Goal: Task Accomplishment & Management: Complete application form

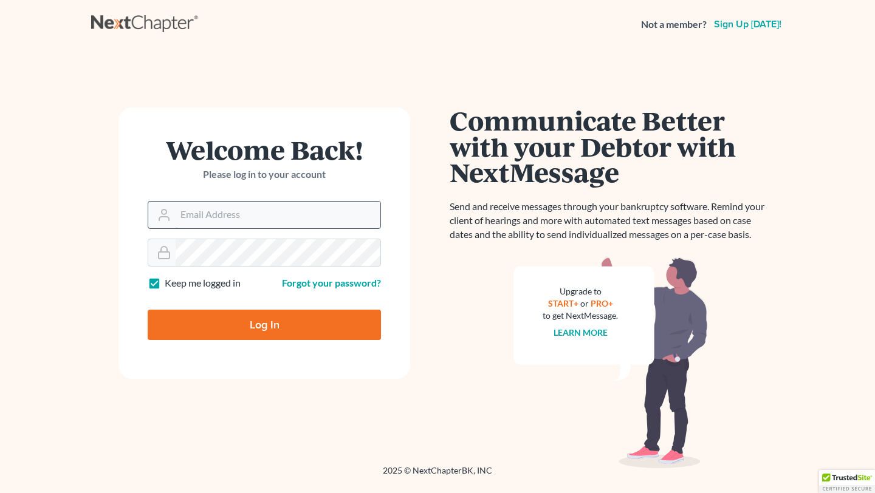
click at [262, 211] on input "Email Address" at bounding box center [278, 215] width 205 height 27
type input "kenweeden@att.net"
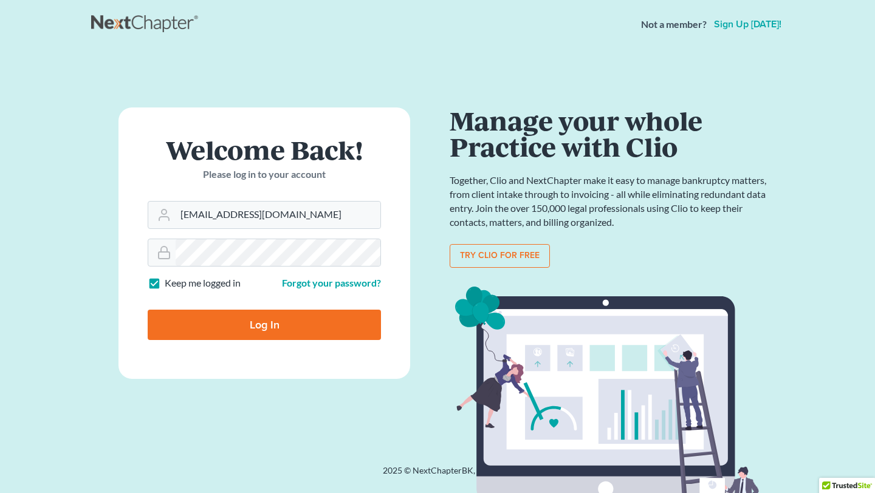
click at [231, 326] on input "Log In" at bounding box center [264, 325] width 233 height 30
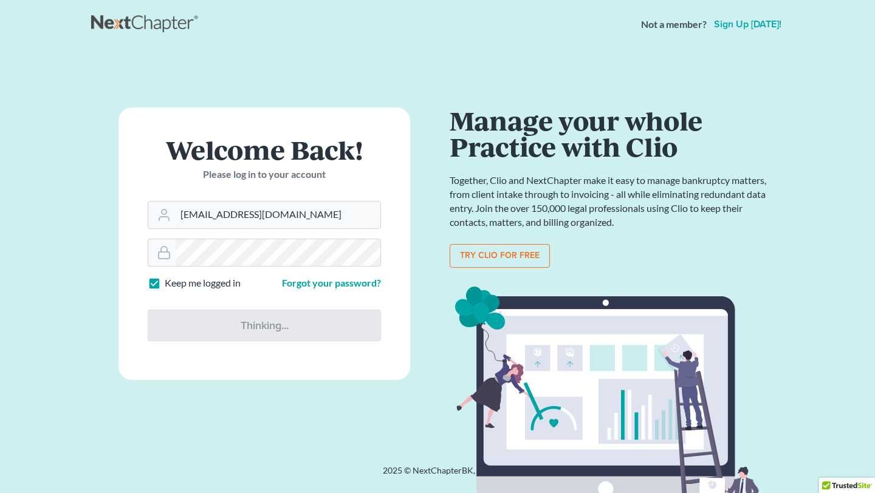
type input "Thinking..."
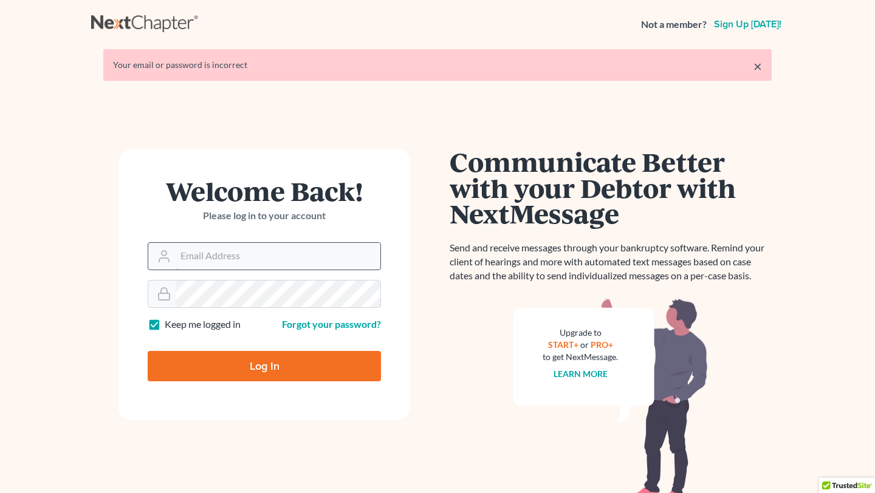
click at [238, 257] on input "Email Address" at bounding box center [278, 256] width 205 height 27
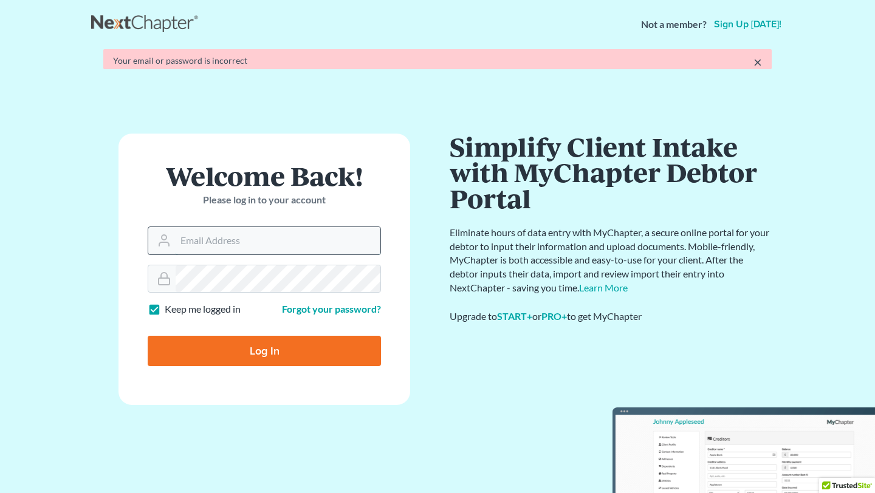
type input "kenweeden@att.net"
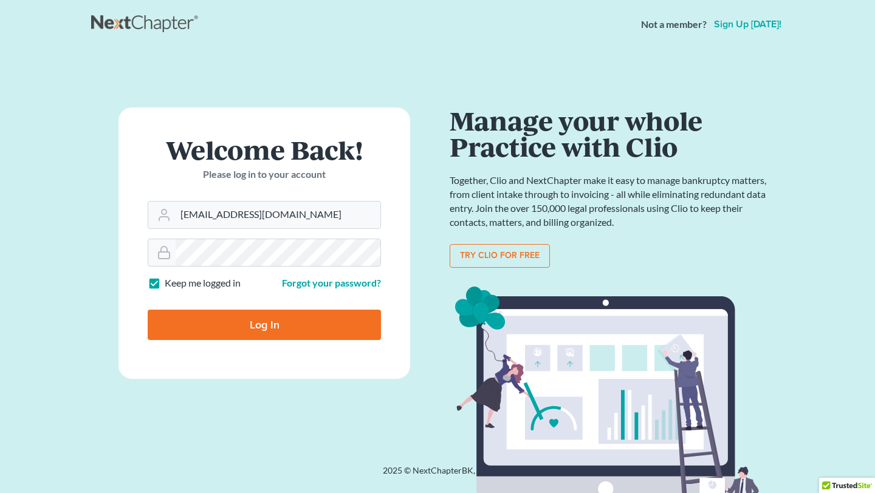
click at [210, 324] on input "Log In" at bounding box center [264, 325] width 233 height 30
type input "Thinking..."
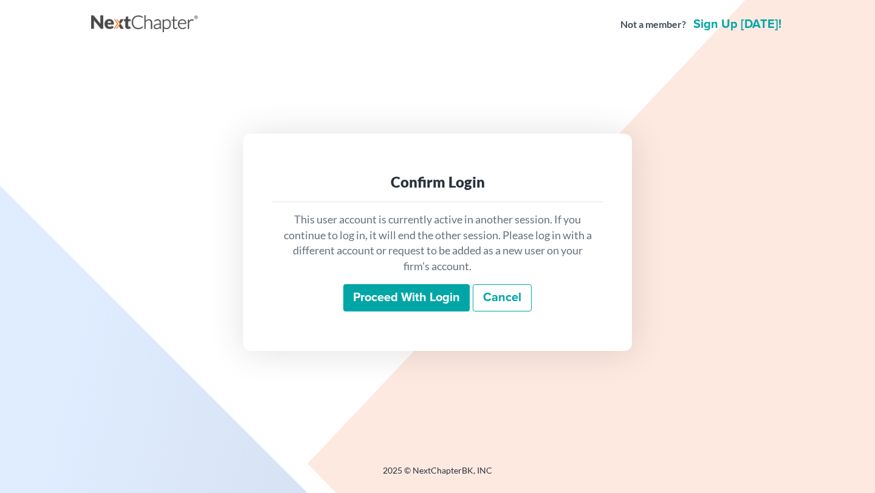
click at [435, 297] on input "Proceed with login" at bounding box center [406, 298] width 126 height 28
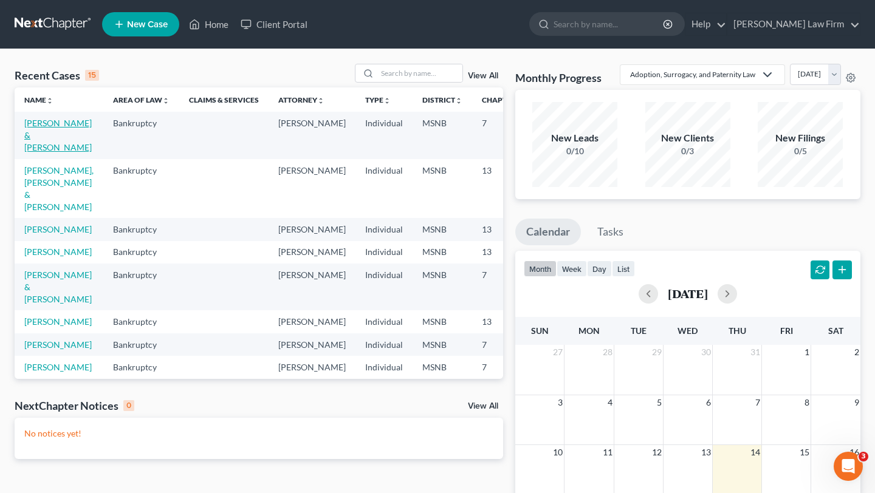
click at [36, 139] on link "Saenz, Tiffany & Martin" at bounding box center [57, 135] width 67 height 35
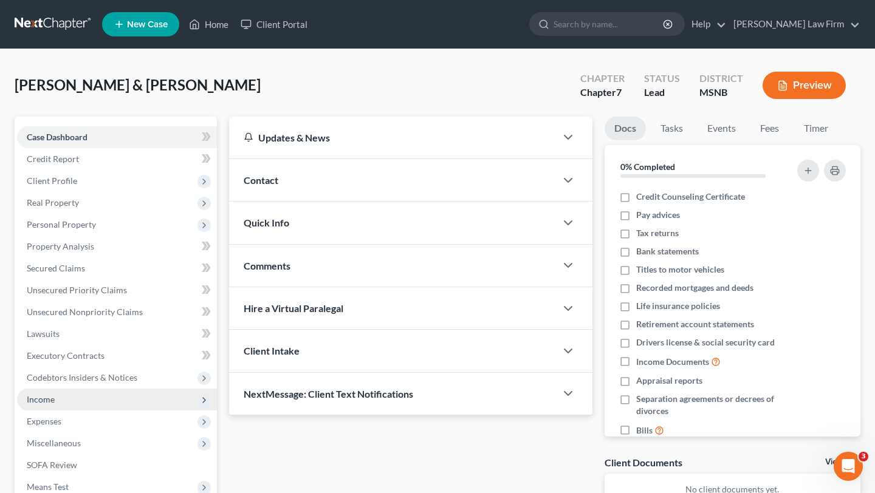
click at [42, 401] on span "Income" at bounding box center [41, 399] width 28 height 10
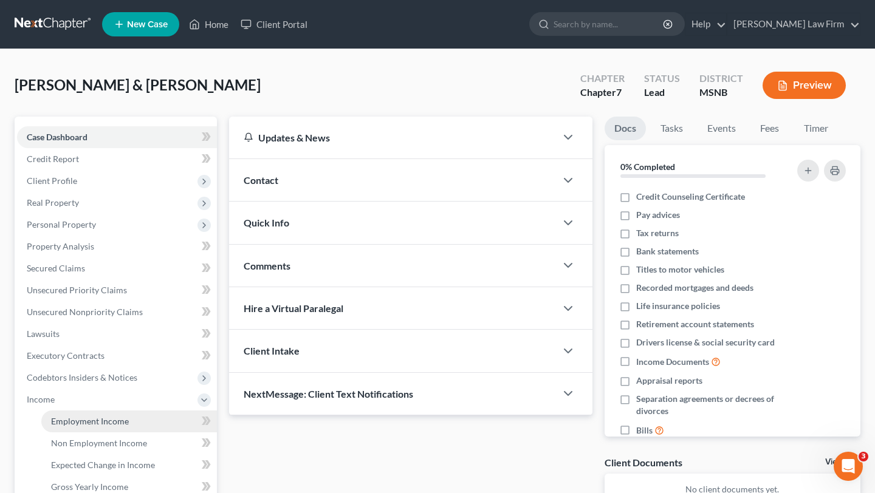
click at [91, 425] on span "Employment Income" at bounding box center [90, 421] width 78 height 10
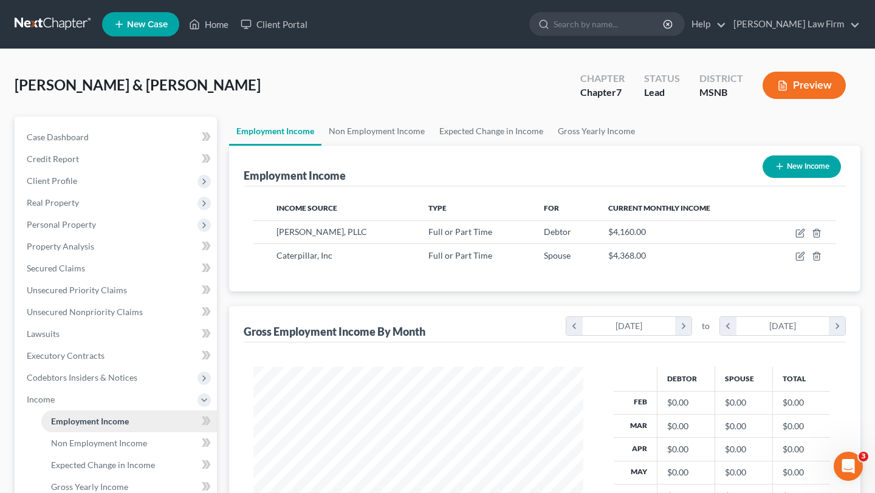
scroll to position [218, 354]
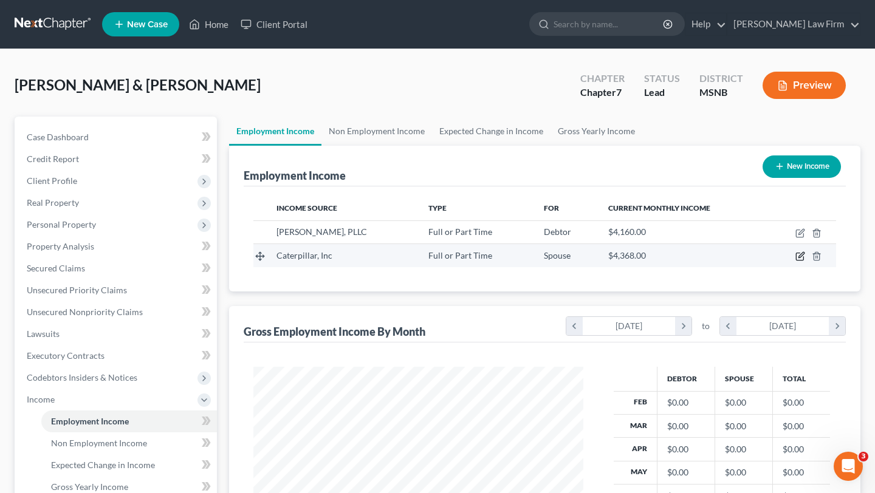
click at [802, 256] on icon "button" at bounding box center [800, 255] width 5 height 5
select select "0"
select select "45"
select select "3"
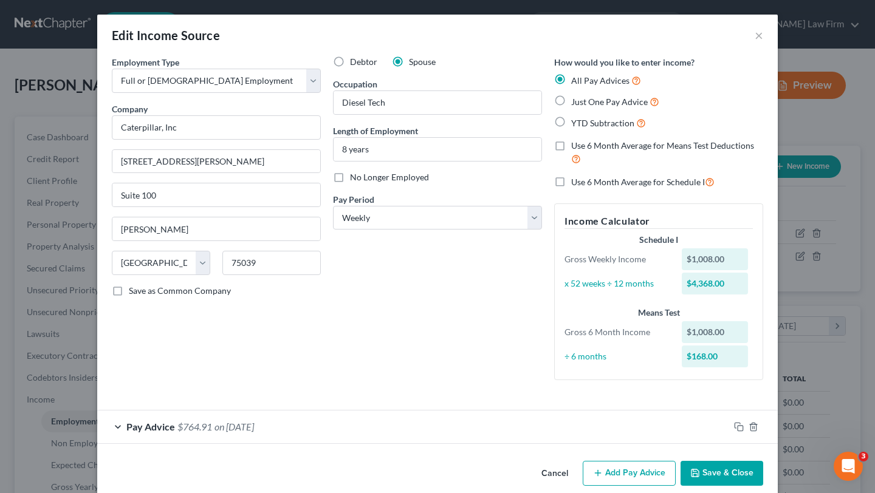
scroll to position [17, 0]
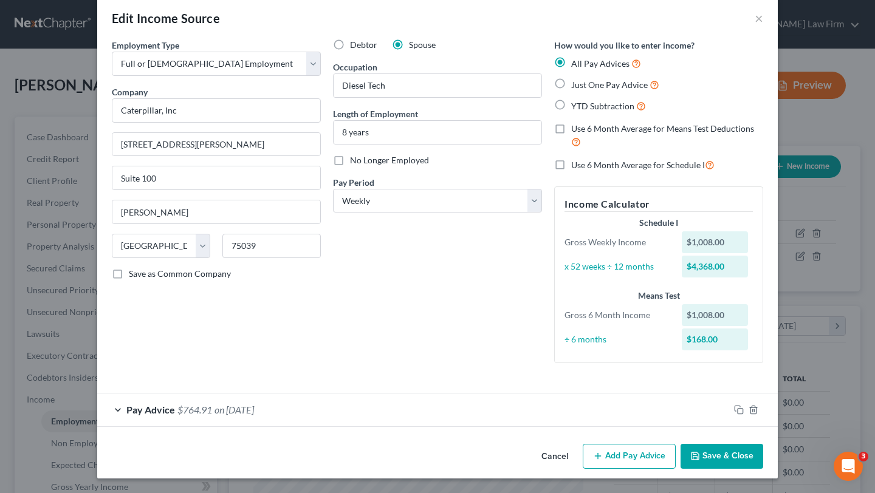
click at [428, 370] on div "Debtor Spouse Occupation Diesel Tech Length of Employment 8 years No Longer Emp…" at bounding box center [437, 206] width 221 height 334
click at [739, 410] on icon "button" at bounding box center [739, 410] width 10 height 10
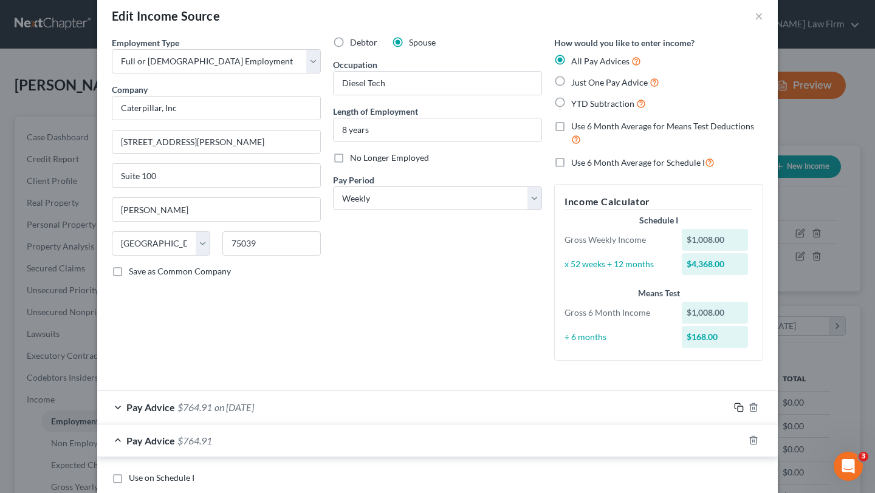
scroll to position [19, 0]
click at [571, 100] on label "YTD Subtraction" at bounding box center [608, 104] width 75 height 14
click at [576, 100] on input "YTD Subtraction" at bounding box center [580, 101] width 8 height 8
radio input "true"
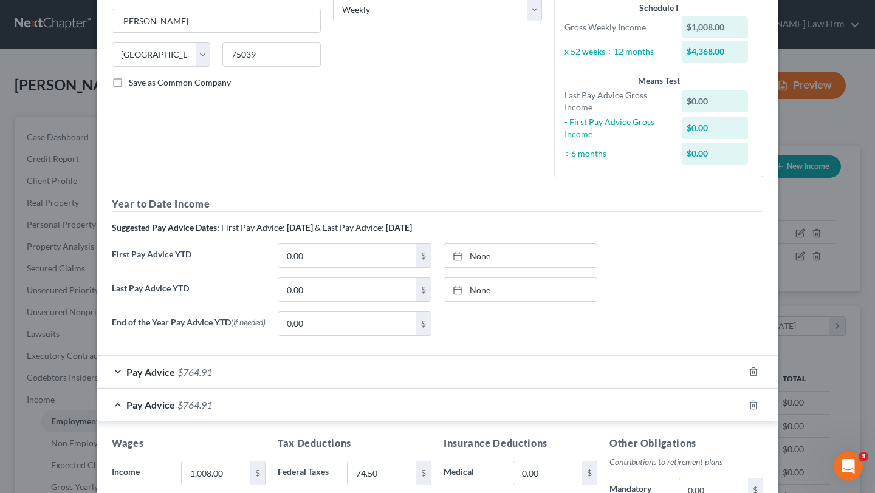
scroll to position [207, 0]
click at [361, 291] on input "0.00" at bounding box center [347, 291] width 138 height 23
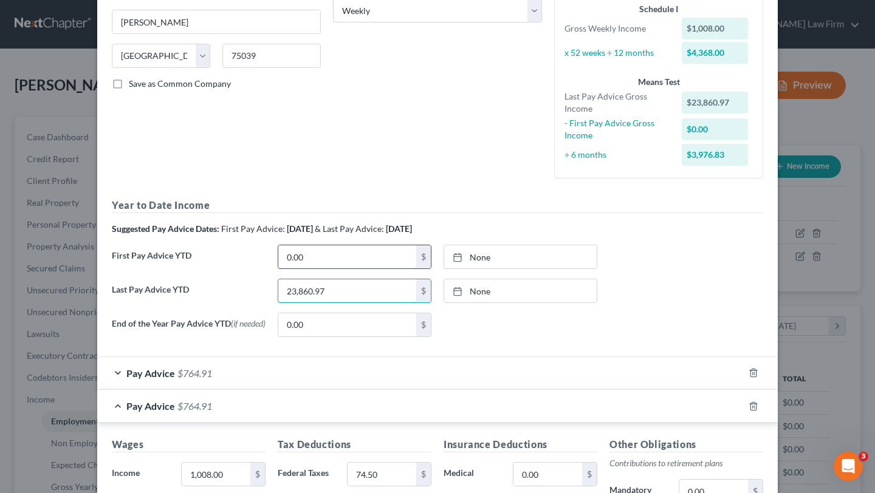
type input "23,860.97"
click at [348, 253] on input "0.00" at bounding box center [347, 256] width 138 height 23
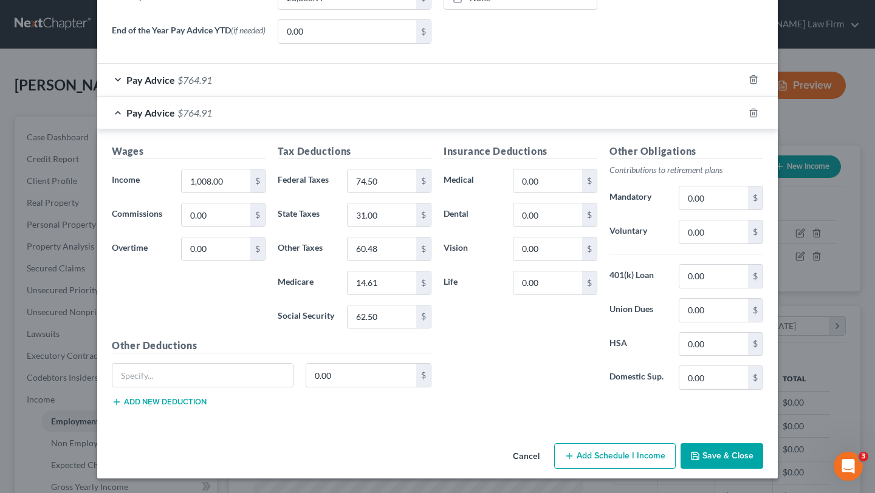
scroll to position [503, 0]
click at [710, 463] on button "Save & Close" at bounding box center [722, 457] width 83 height 26
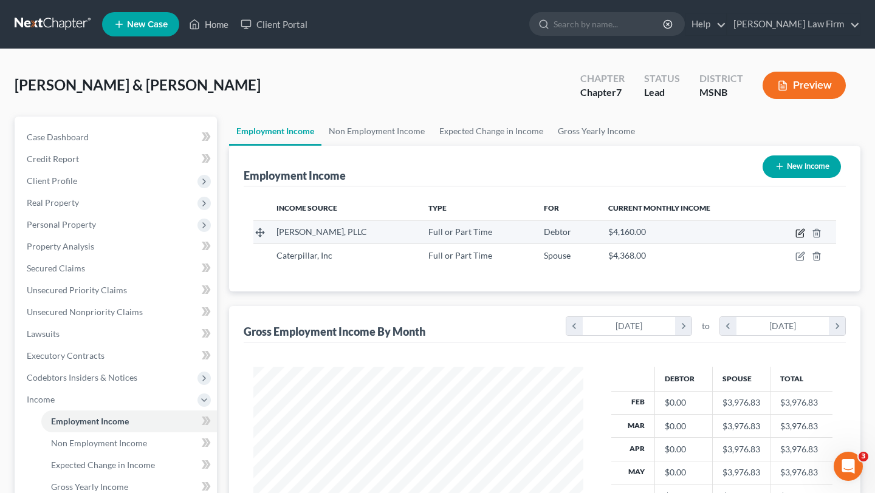
click at [804, 232] on icon "button" at bounding box center [800, 233] width 10 height 10
select select "0"
select select "25"
select select "1"
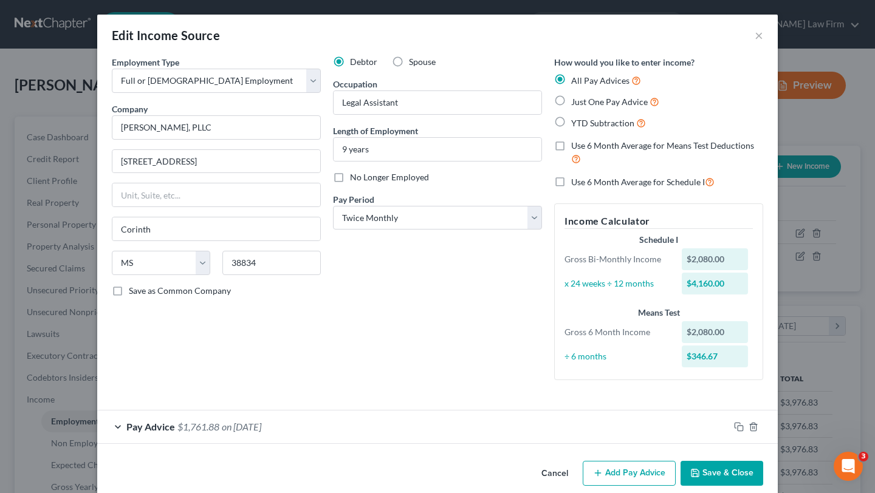
click at [571, 124] on label "YTD Subtraction" at bounding box center [608, 123] width 75 height 14
click at [576, 124] on input "YTD Subtraction" at bounding box center [580, 120] width 8 height 8
radio input "true"
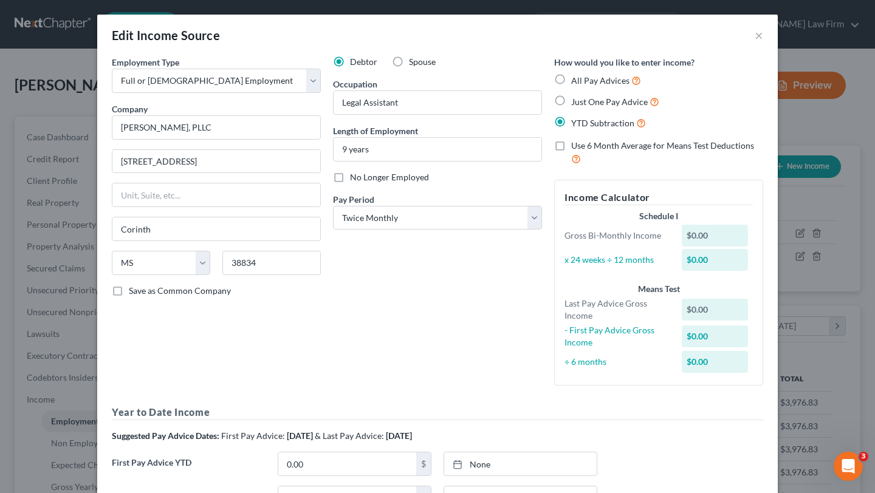
click at [571, 150] on label "Use 6 Month Average for Means Test Deductions" at bounding box center [667, 153] width 192 height 26
click at [576, 148] on input "Use 6 Month Average for Means Test Deductions" at bounding box center [580, 144] width 8 height 8
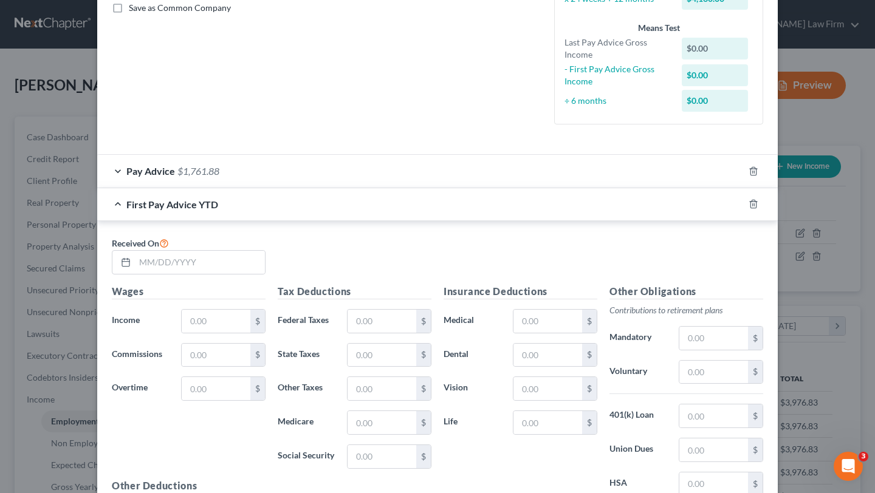
scroll to position [290, 0]
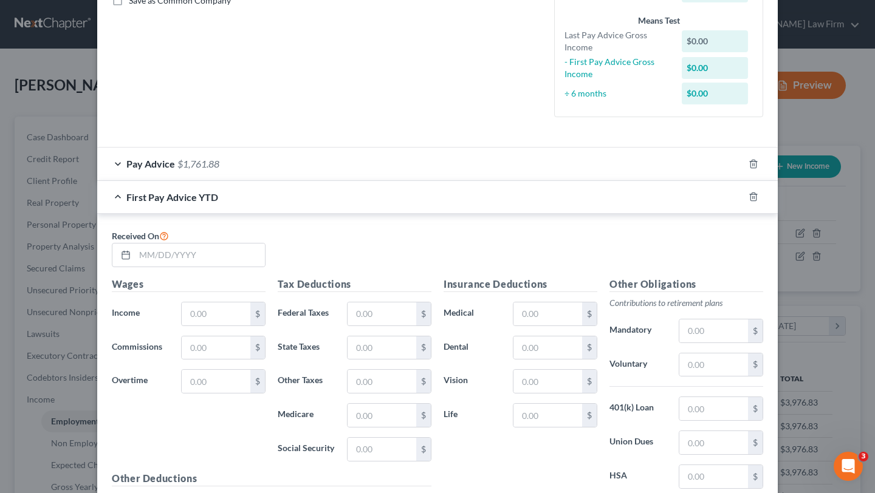
click at [162, 199] on span "First Pay Advice YTD" at bounding box center [172, 197] width 92 height 12
click at [211, 233] on div "Received On" at bounding box center [189, 247] width 166 height 39
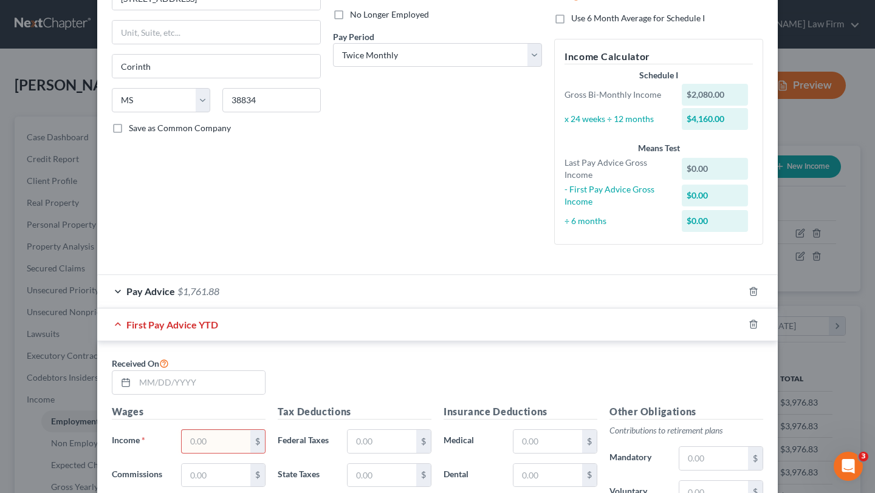
scroll to position [0, 0]
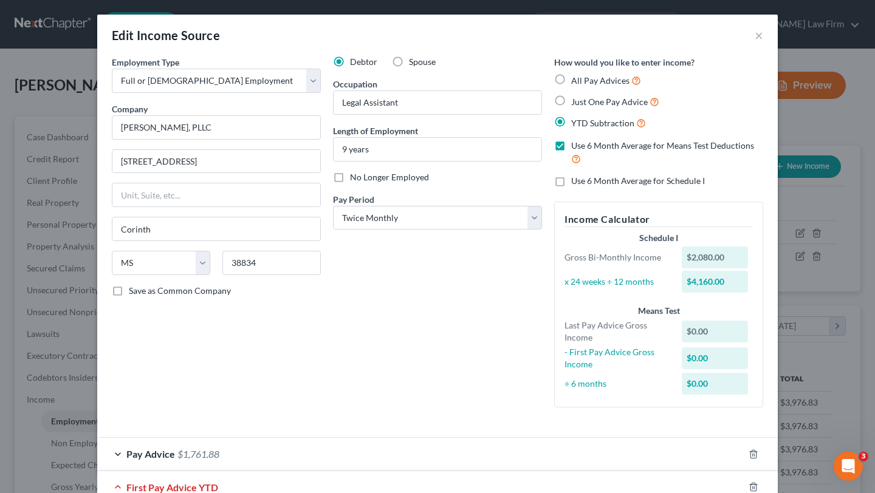
click at [571, 148] on label "Use 6 Month Average for Means Test Deductions" at bounding box center [667, 153] width 192 height 26
click at [576, 148] on input "Use 6 Month Average for Means Test Deductions" at bounding box center [580, 144] width 8 height 8
checkbox input "false"
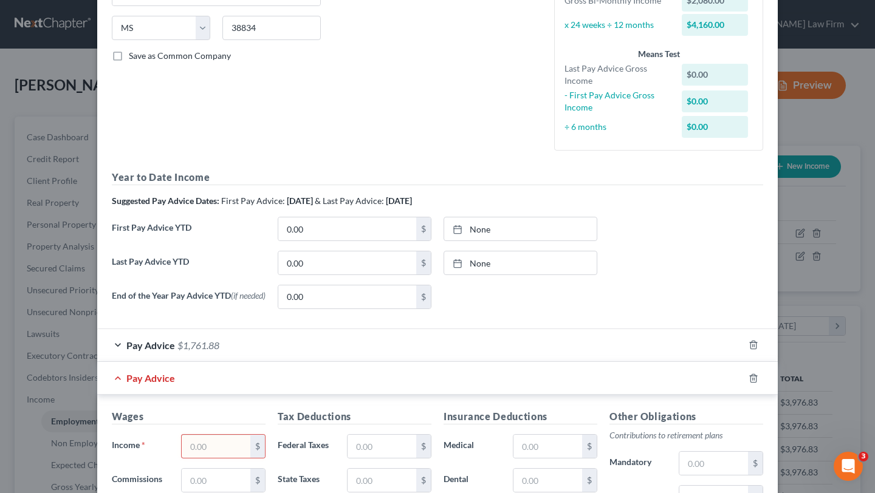
scroll to position [236, 0]
click at [320, 262] on input "0.00" at bounding box center [347, 261] width 138 height 23
click at [325, 232] on input "0.00" at bounding box center [347, 227] width 138 height 23
type input "2,080"
click at [321, 262] on input "0.00" at bounding box center [347, 261] width 138 height 23
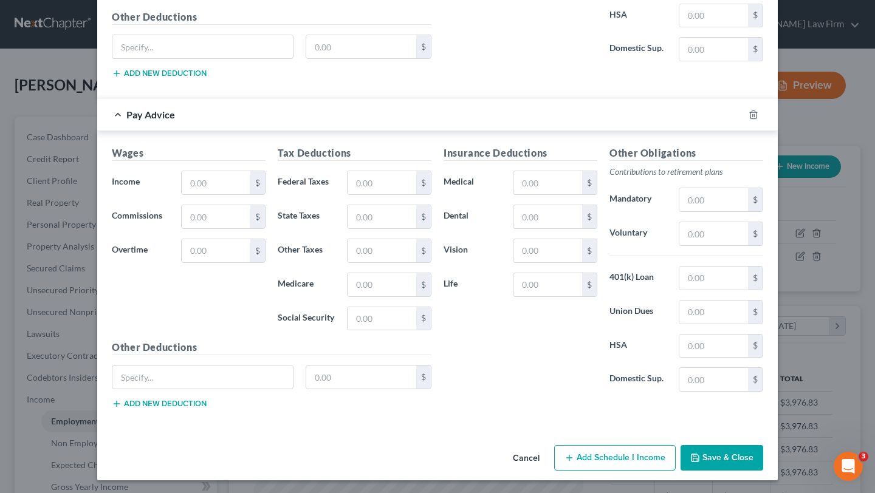
scroll to position [834, 0]
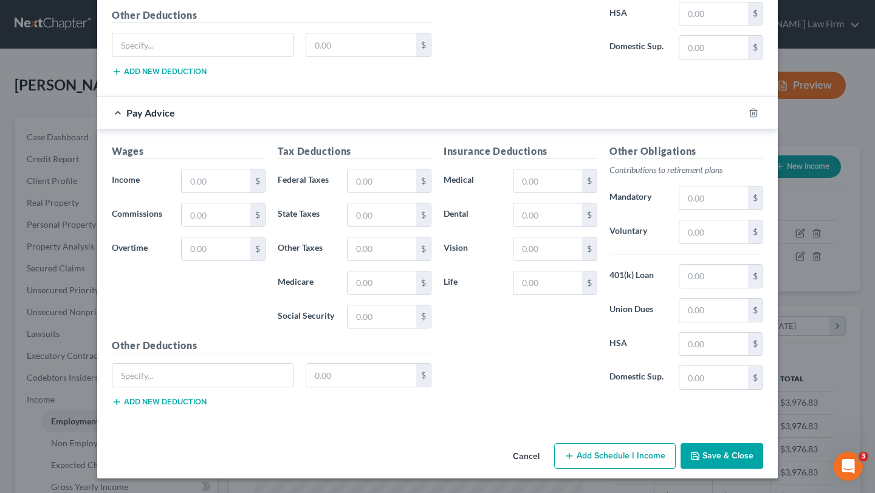
type input "29,120"
click at [710, 462] on button "Save & Close" at bounding box center [722, 457] width 83 height 26
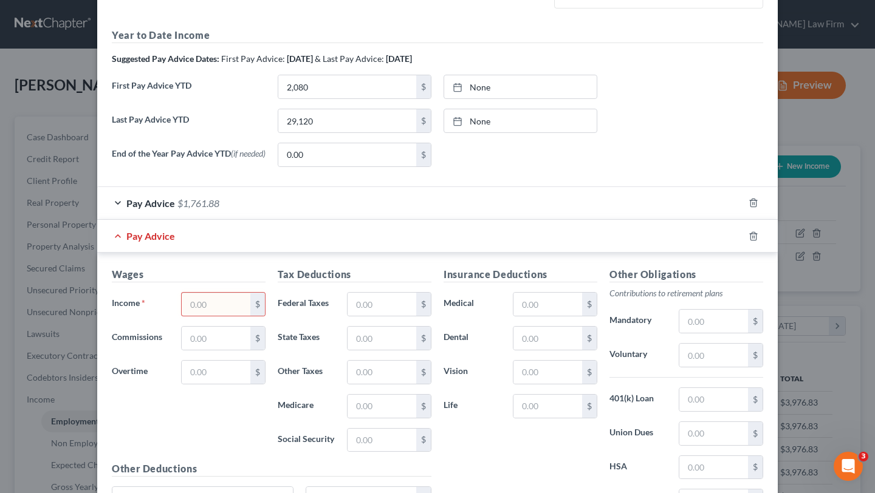
scroll to position [374, 0]
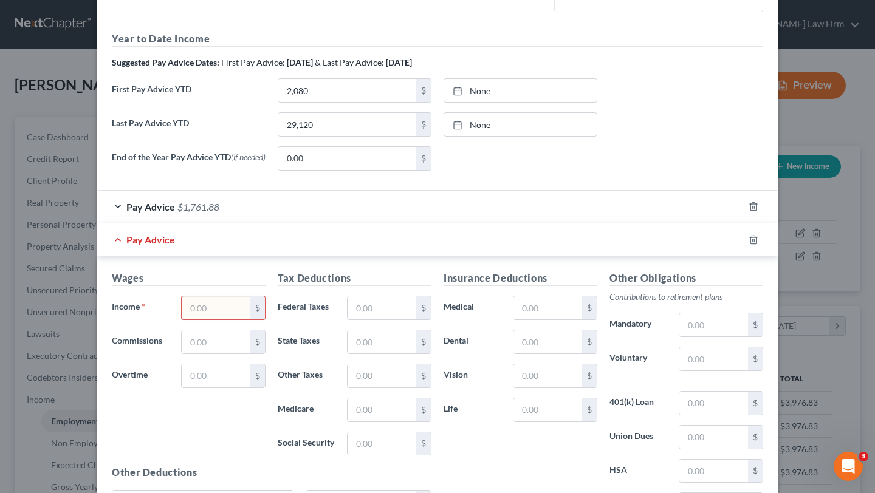
click at [123, 245] on div "Pay Advice" at bounding box center [420, 240] width 647 height 32
click at [118, 242] on div "Pay Advice" at bounding box center [420, 240] width 647 height 32
click at [137, 211] on span "Pay Advice" at bounding box center [150, 207] width 49 height 12
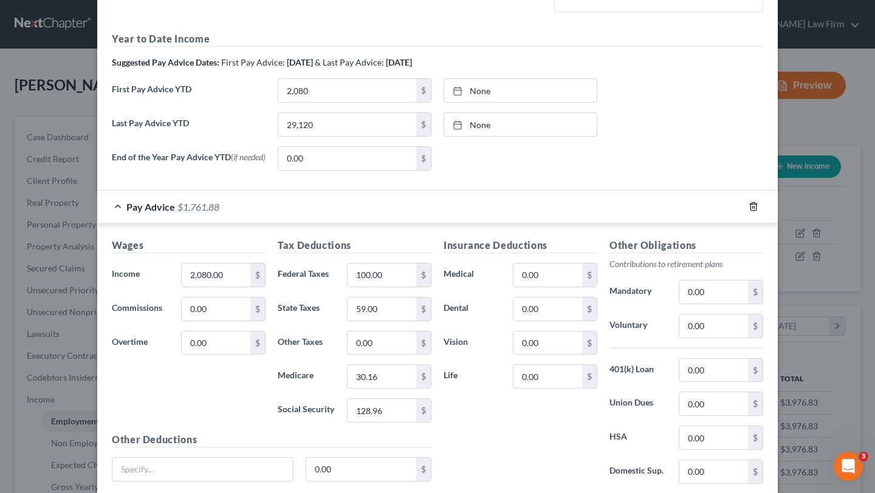
click at [753, 209] on line "button" at bounding box center [753, 208] width 0 height 2
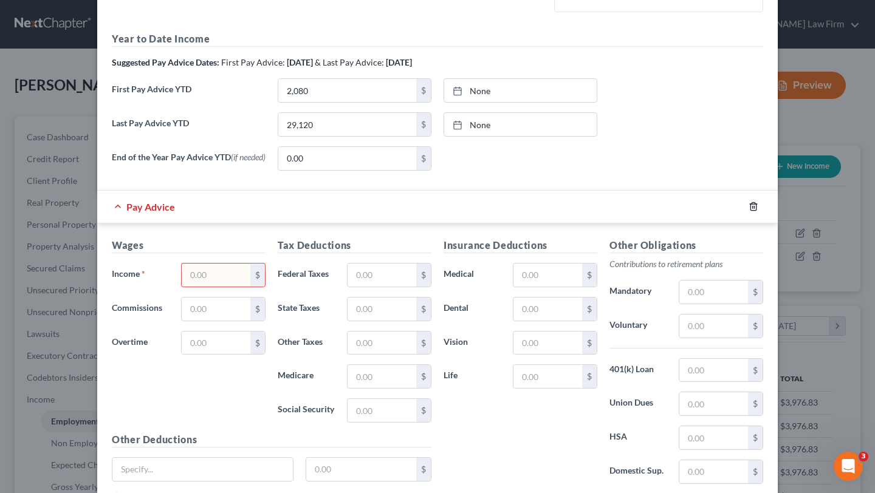
click at [755, 211] on icon "button" at bounding box center [754, 207] width 10 height 10
click at [756, 207] on icon "button" at bounding box center [752, 207] width 5 height 8
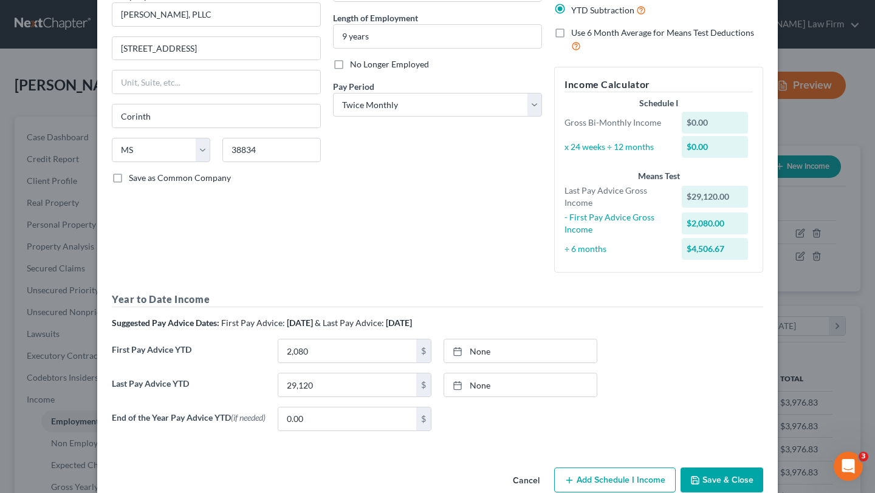
scroll to position [140, 0]
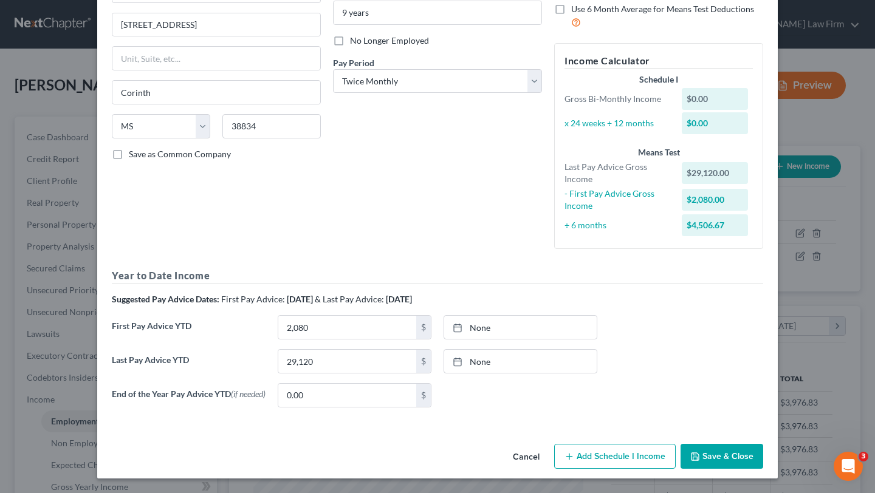
click at [712, 458] on button "Save & Close" at bounding box center [722, 457] width 83 height 26
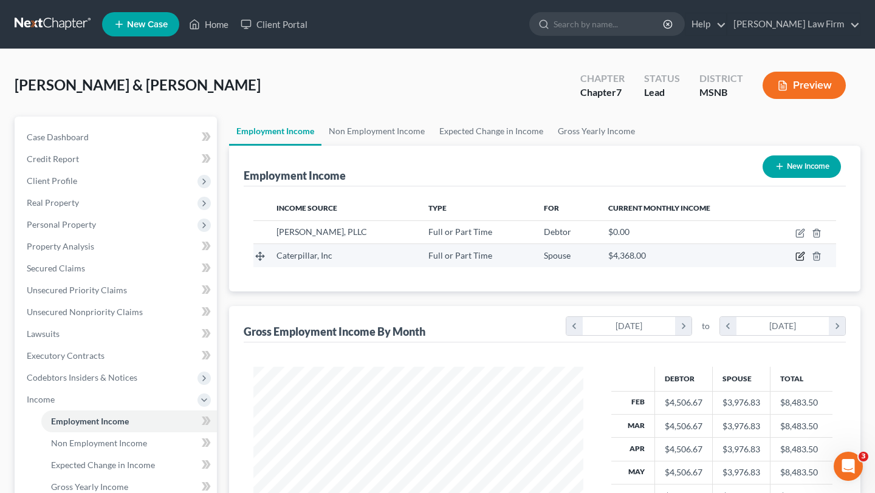
click at [803, 256] on icon "button" at bounding box center [800, 257] width 10 height 10
select select "0"
select select "45"
select select "3"
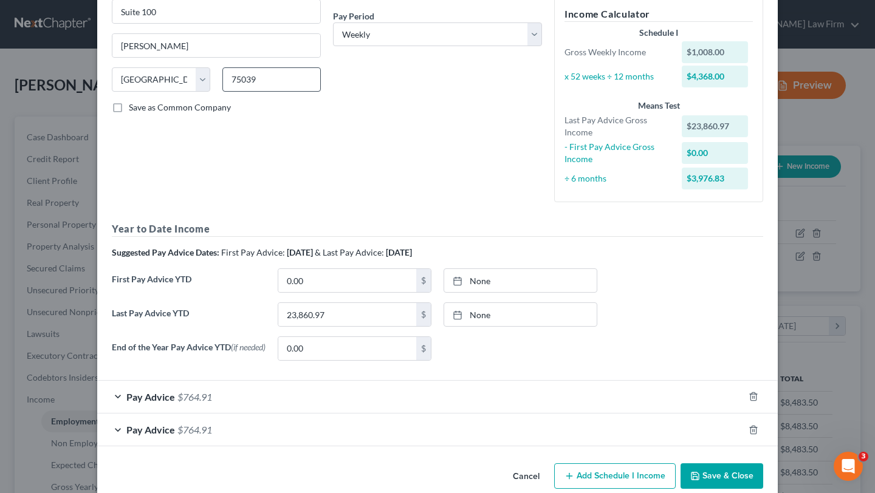
scroll to position [185, 0]
click at [317, 278] on input "0.00" at bounding box center [347, 279] width 138 height 23
type input "4,334.40"
click at [462, 280] on div at bounding box center [461, 280] width 17 height 10
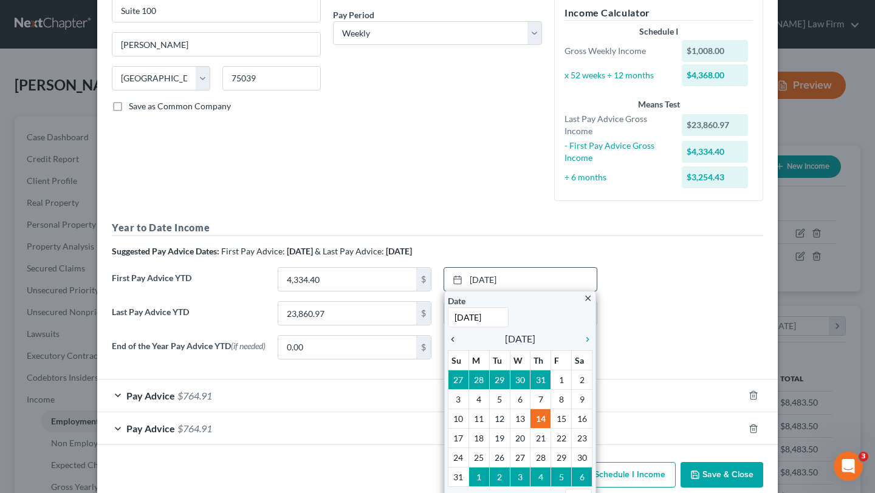
click at [453, 338] on icon "chevron_left" at bounding box center [456, 340] width 16 height 10
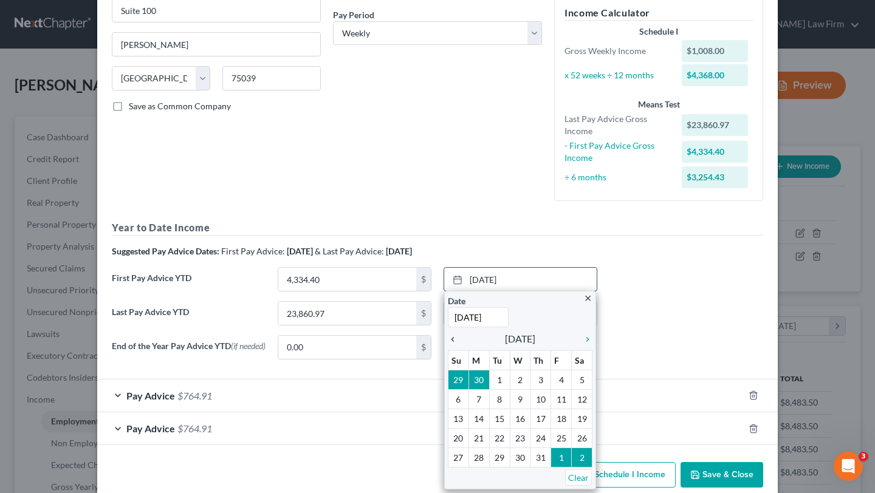
click at [453, 338] on icon "chevron_left" at bounding box center [456, 340] width 16 height 10
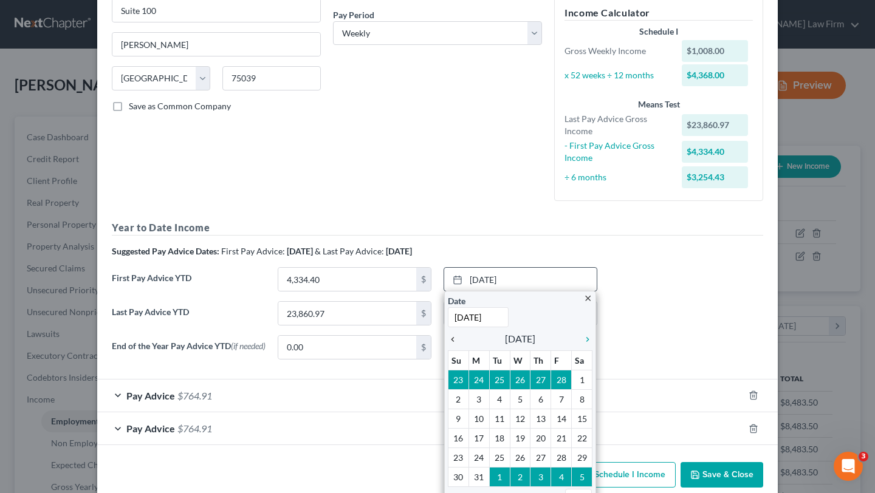
click at [452, 341] on icon "chevron_left" at bounding box center [456, 340] width 16 height 10
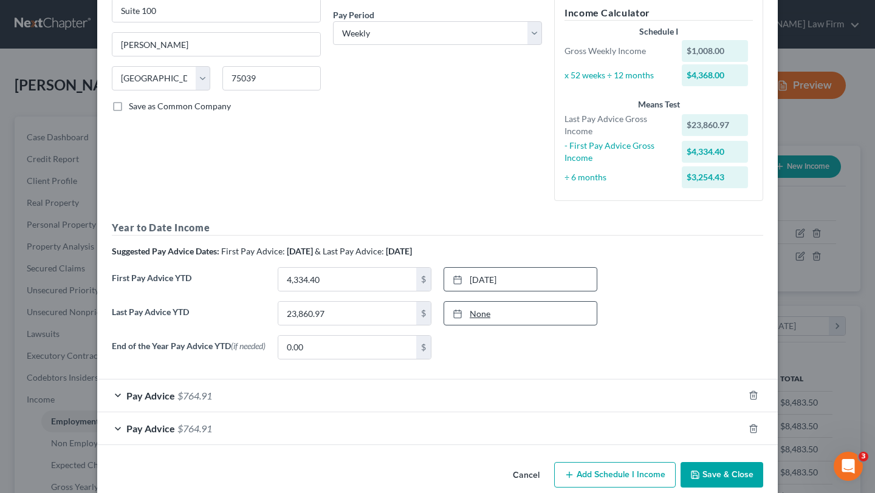
click at [506, 320] on link "None" at bounding box center [520, 313] width 153 height 23
type input "8/14/2025"
click at [721, 481] on button "Save & Close" at bounding box center [722, 475] width 83 height 26
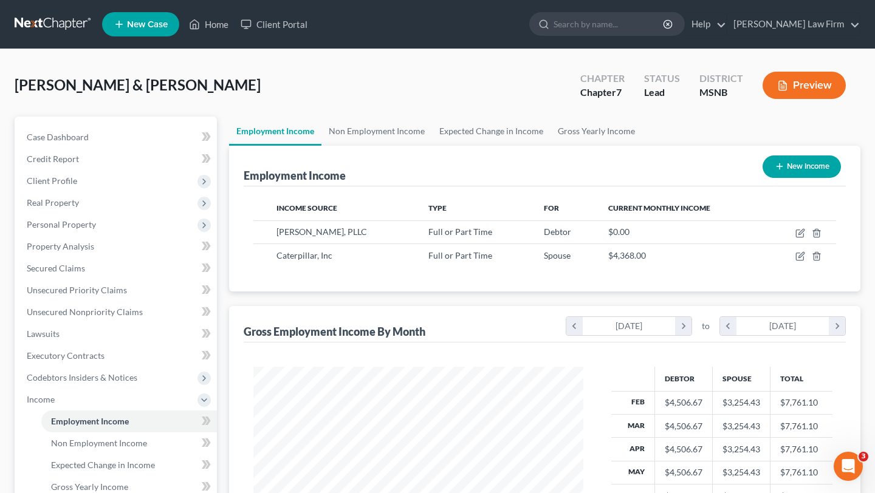
scroll to position [4, 0]
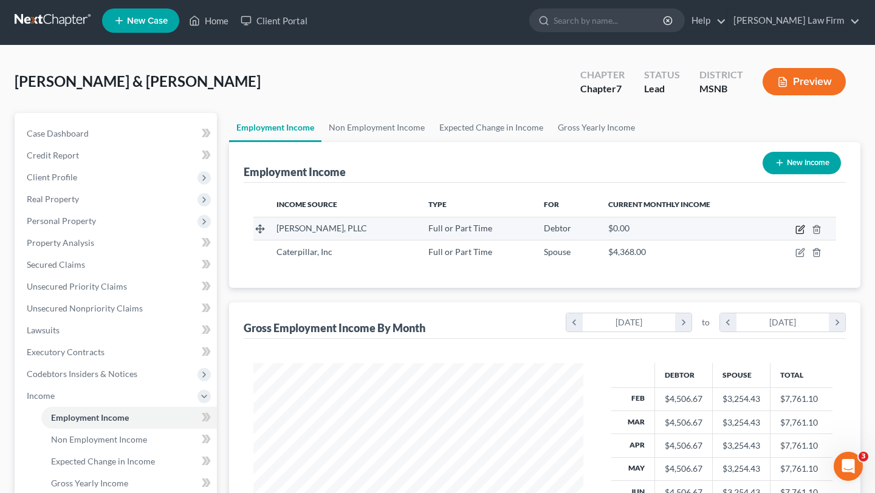
click at [800, 230] on icon "button" at bounding box center [800, 227] width 5 height 5
select select "0"
select select "25"
select select "1"
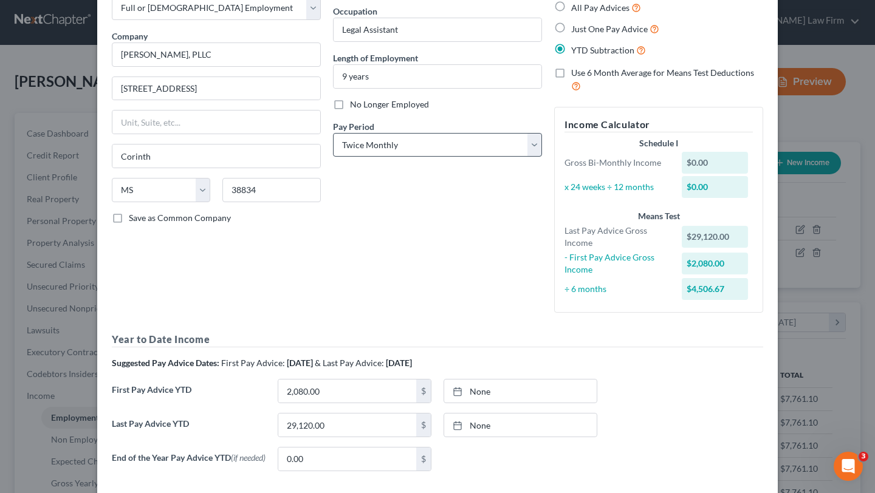
scroll to position [140, 0]
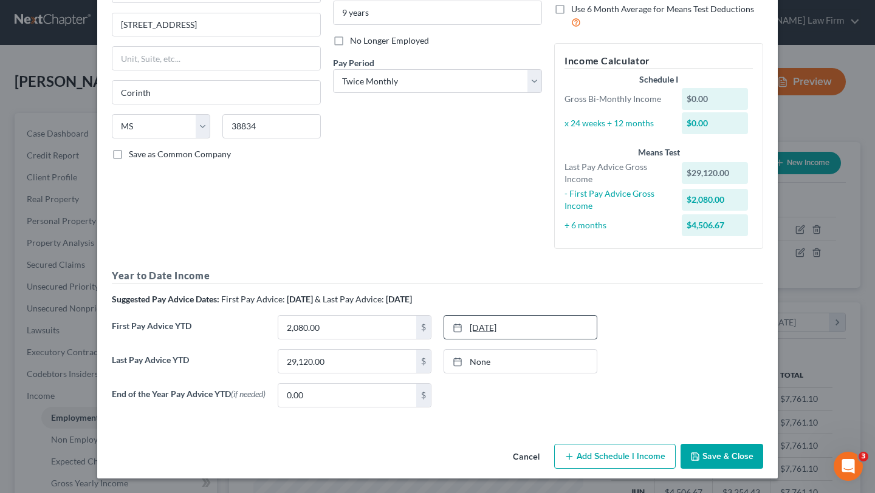
type input "8/14/2025"
click at [499, 321] on link "8/14/2025" at bounding box center [520, 327] width 153 height 23
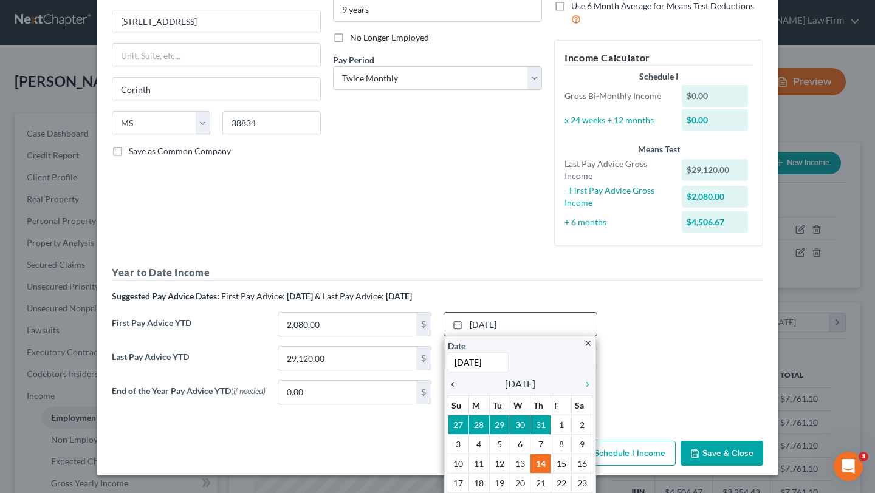
click at [460, 385] on icon "chevron_left" at bounding box center [456, 385] width 16 height 10
click at [453, 386] on icon "chevron_left" at bounding box center [456, 385] width 16 height 10
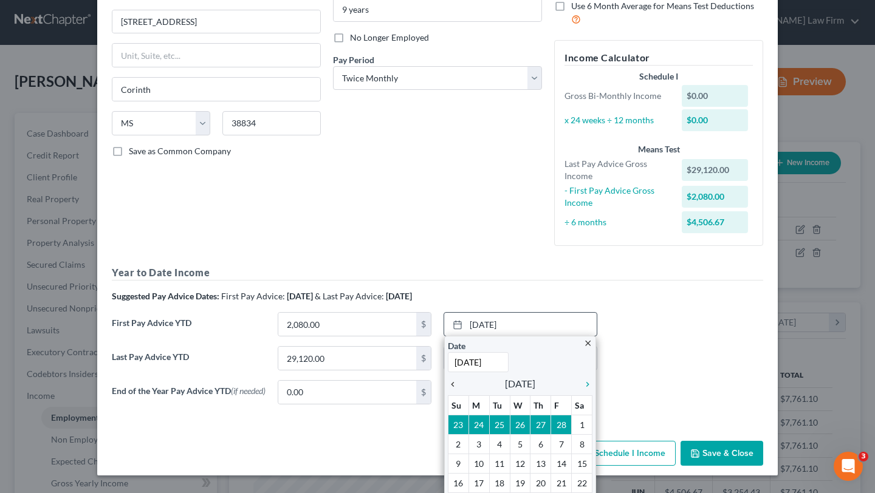
click at [453, 386] on icon "chevron_left" at bounding box center [456, 385] width 16 height 10
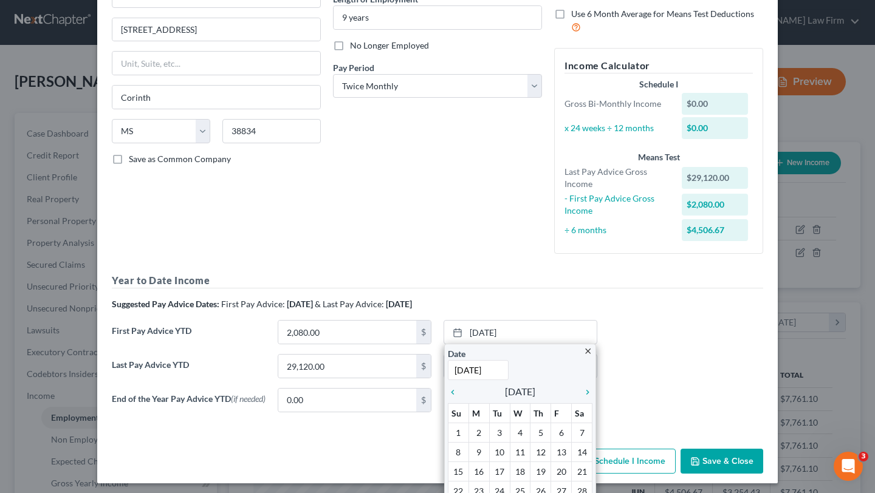
scroll to position [129, 0]
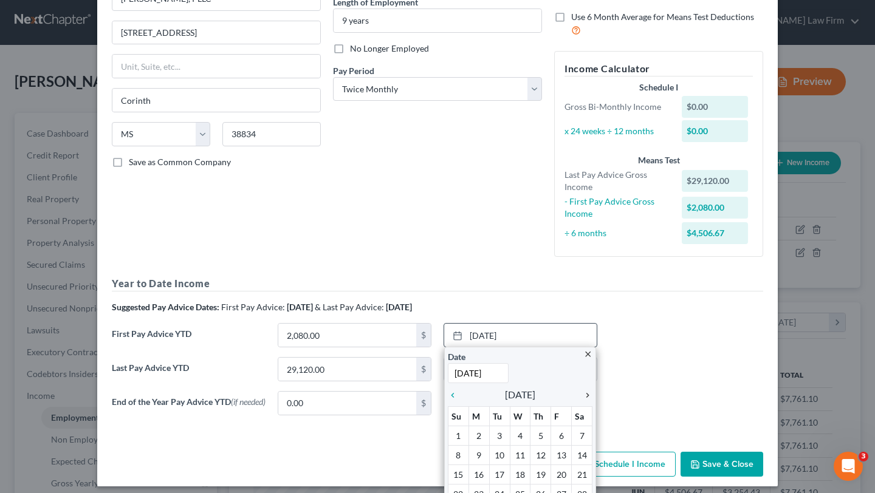
click at [586, 393] on icon "chevron_right" at bounding box center [585, 396] width 16 height 10
click at [451, 394] on icon "chevron_left" at bounding box center [456, 396] width 16 height 10
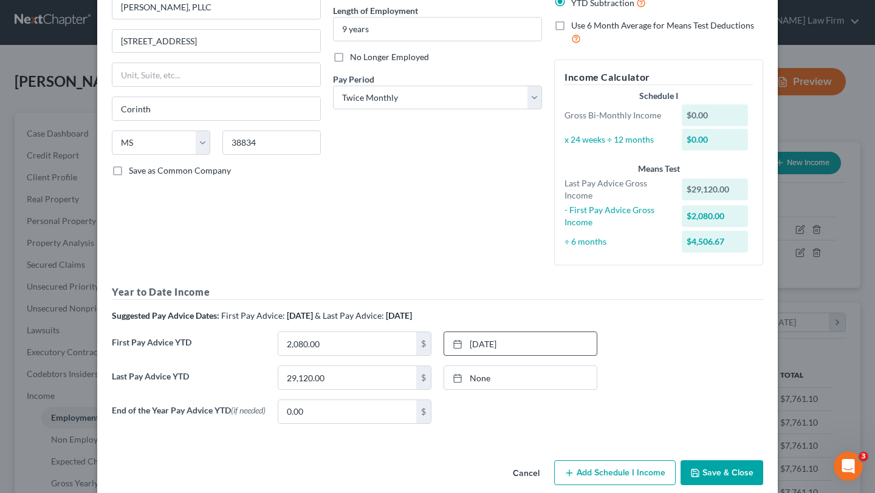
scroll to position [120, 0]
click at [494, 372] on link "None" at bounding box center [520, 378] width 153 height 23
type input "8/14/2025"
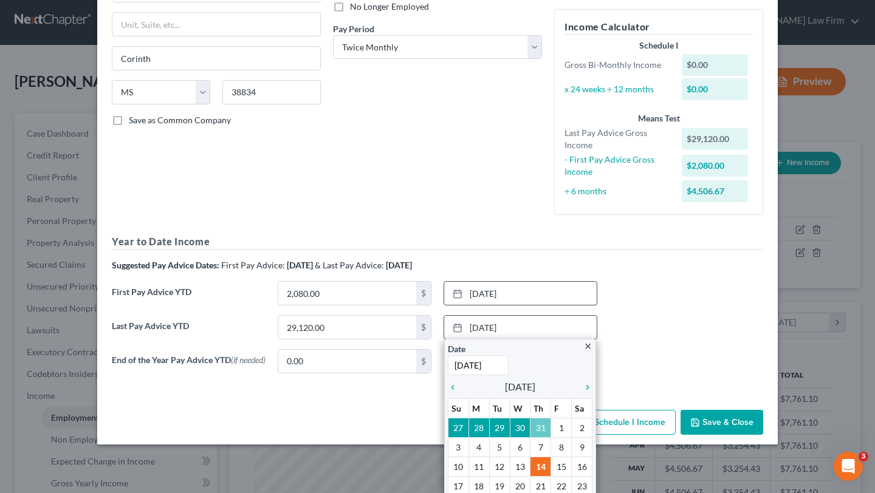
scroll to position [140, 0]
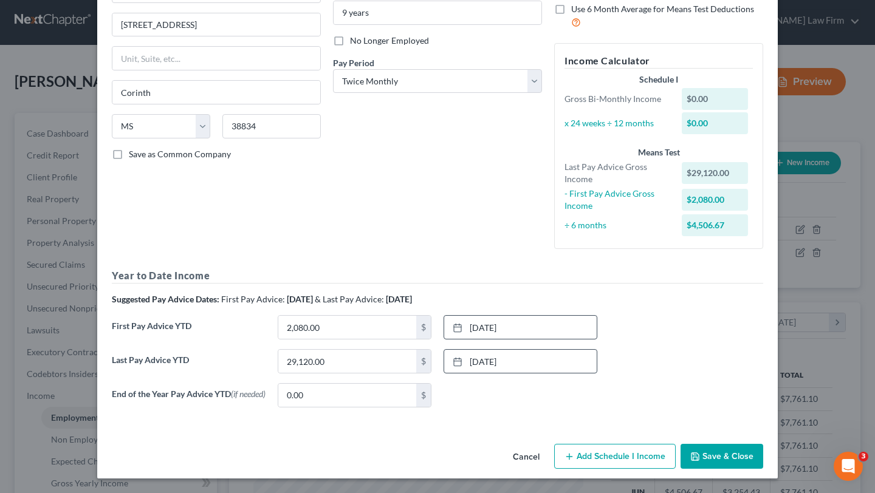
click at [712, 455] on button "Save & Close" at bounding box center [722, 457] width 83 height 26
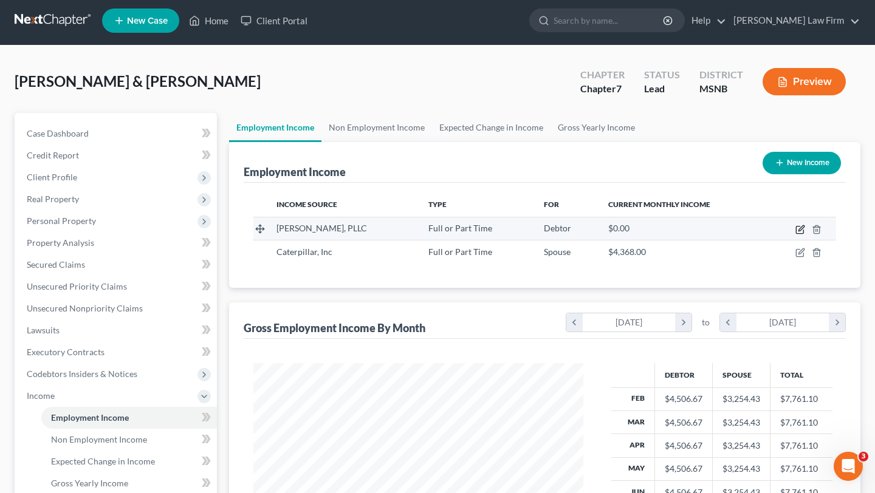
click at [797, 228] on icon "button" at bounding box center [800, 230] width 10 height 10
select select "0"
select select "25"
select select "1"
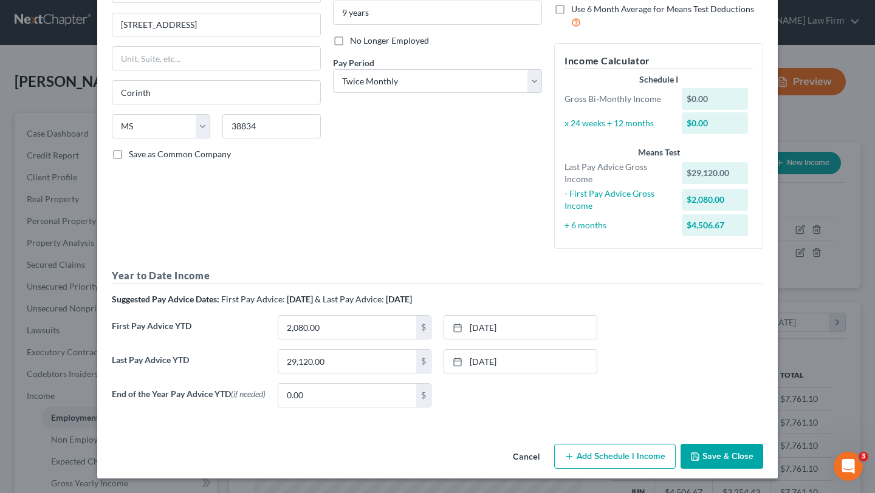
click at [716, 455] on button "Save & Close" at bounding box center [722, 457] width 83 height 26
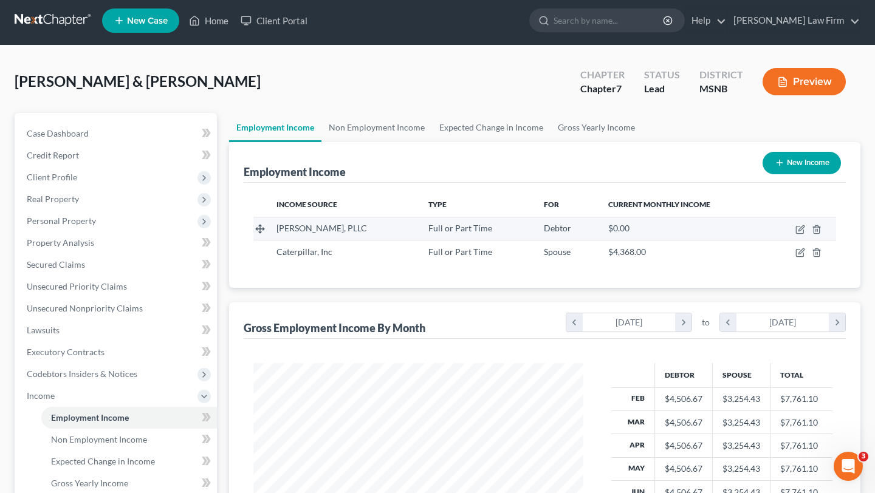
click at [605, 230] on td "$0.00" at bounding box center [683, 228] width 168 height 23
click at [800, 227] on icon "button" at bounding box center [800, 230] width 10 height 10
select select "0"
select select "25"
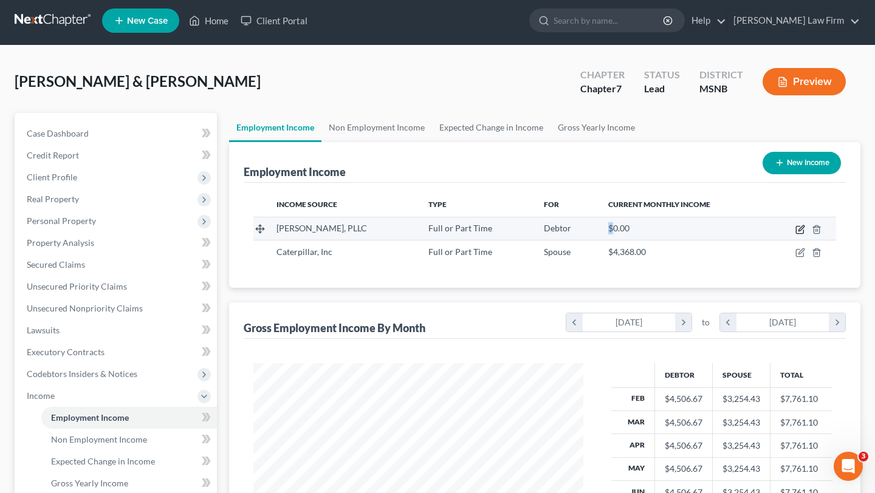
select select "1"
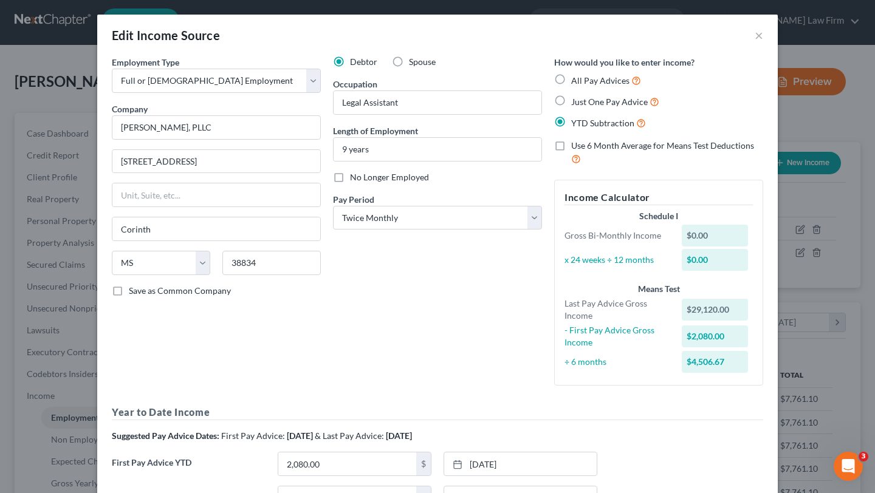
click at [795, 225] on div "Edit Income Source × Employment Type * Select Full or Part Time Employment Self…" at bounding box center [437, 246] width 875 height 493
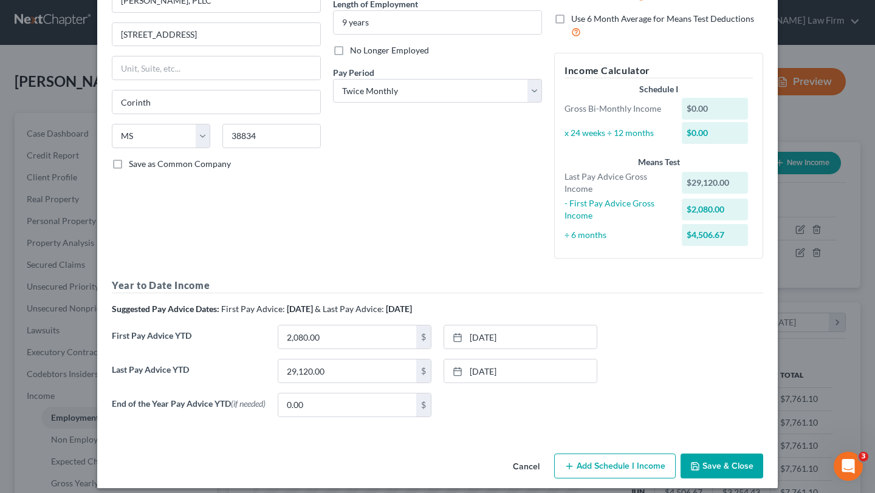
scroll to position [129, 0]
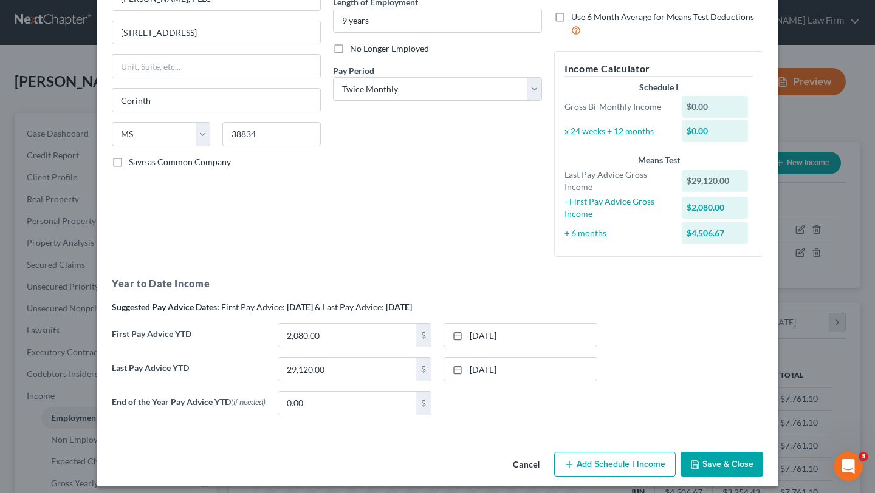
click at [723, 468] on button "Save & Close" at bounding box center [722, 465] width 83 height 26
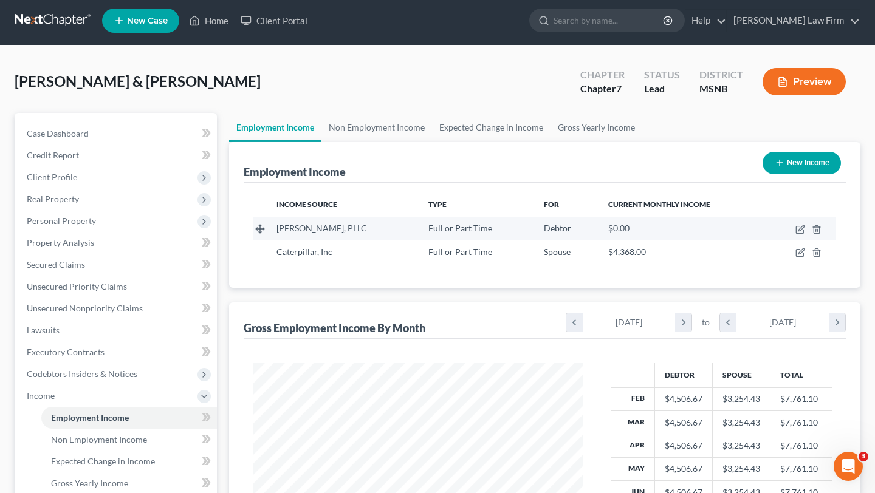
click at [620, 233] on span "$0.00" at bounding box center [618, 228] width 21 height 10
click at [802, 230] on icon "button" at bounding box center [800, 230] width 10 height 10
select select "0"
select select "25"
select select "1"
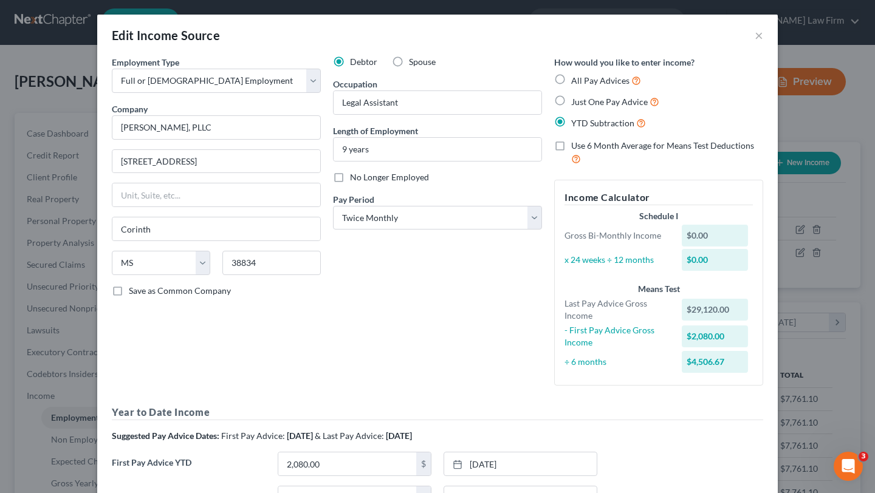
click at [707, 235] on div "$0.00" at bounding box center [715, 236] width 67 height 22
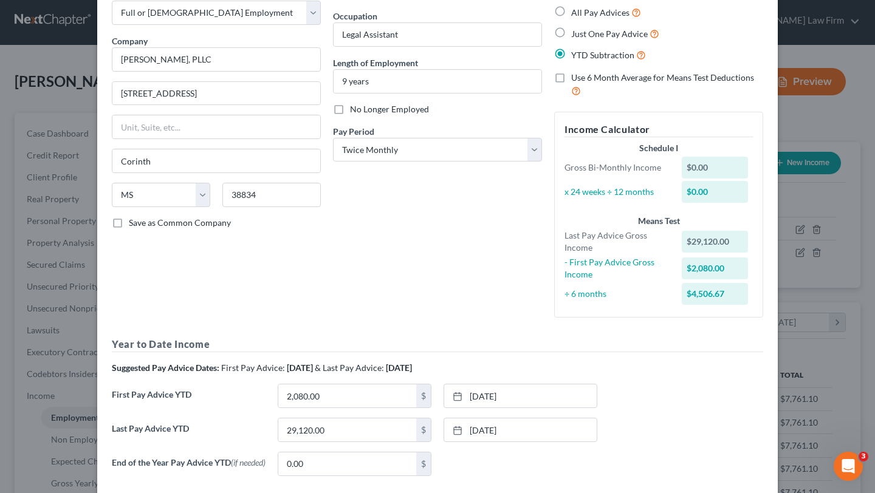
scroll to position [140, 0]
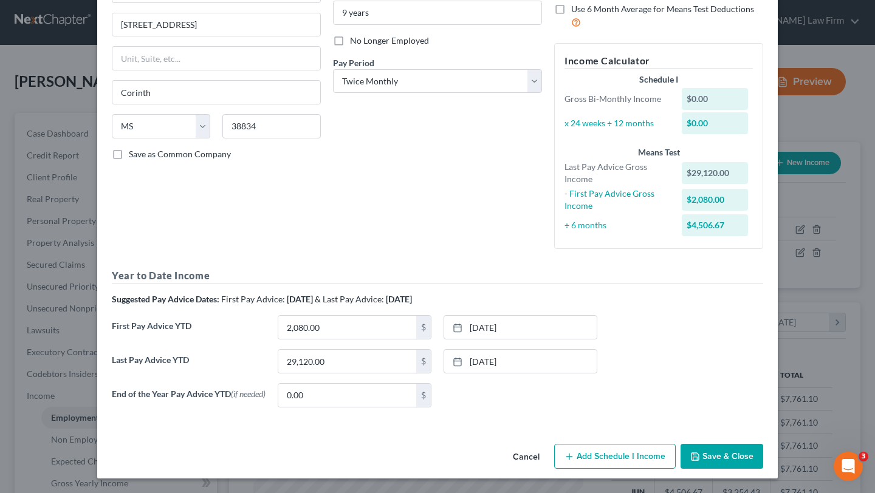
click at [607, 453] on button "Add Schedule I Income" at bounding box center [615, 457] width 122 height 26
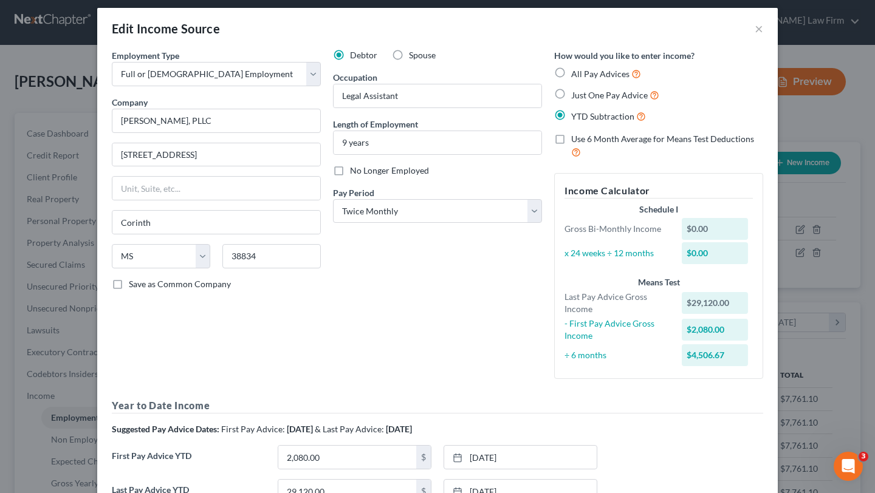
scroll to position [8, 0]
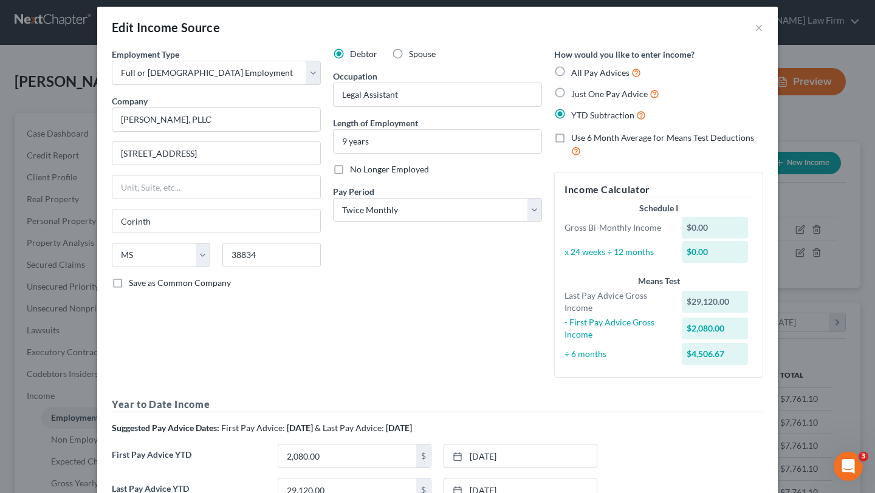
click at [571, 136] on label "Use 6 Month Average for Means Test Deductions" at bounding box center [667, 145] width 192 height 26
click at [576, 136] on input "Use 6 Month Average for Means Test Deductions" at bounding box center [580, 136] width 8 height 8
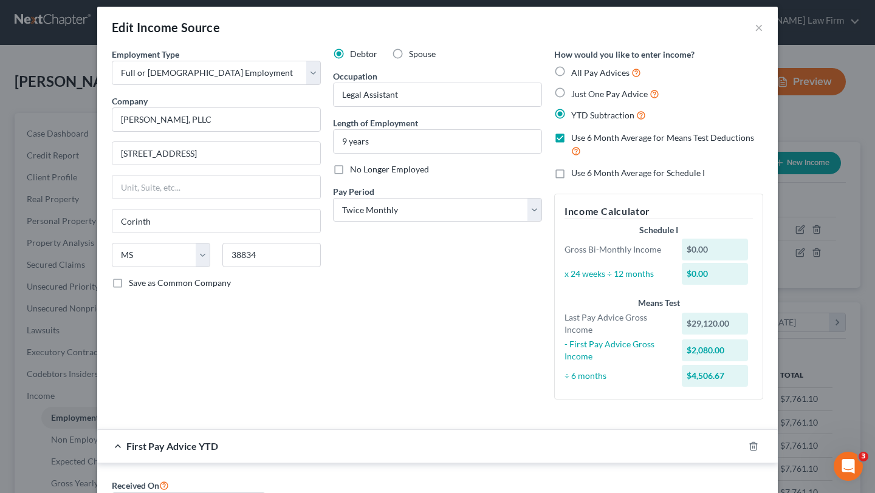
click at [571, 136] on label "Use 6 Month Average for Means Test Deductions" at bounding box center [667, 145] width 192 height 26
click at [576, 136] on input "Use 6 Month Average for Means Test Deductions" at bounding box center [580, 136] width 8 height 8
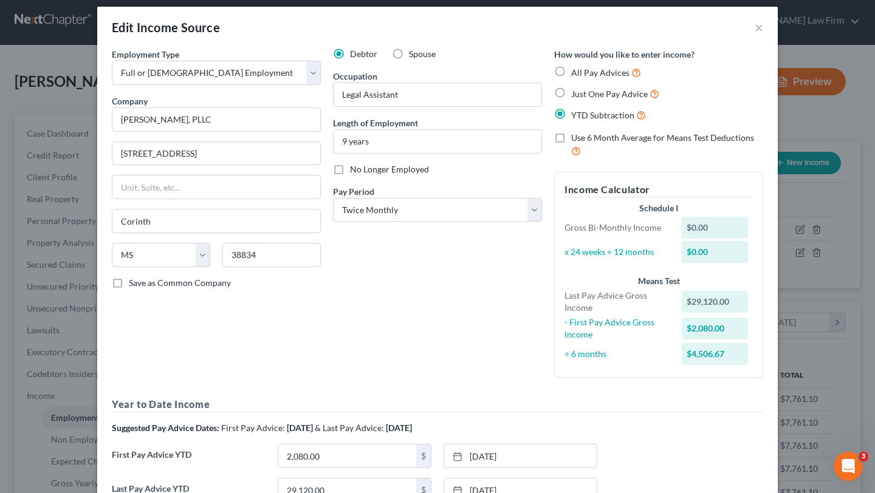
click at [571, 136] on label "Use 6 Month Average for Means Test Deductions" at bounding box center [667, 145] width 192 height 26
click at [576, 136] on input "Use 6 Month Average for Means Test Deductions" at bounding box center [580, 136] width 8 height 8
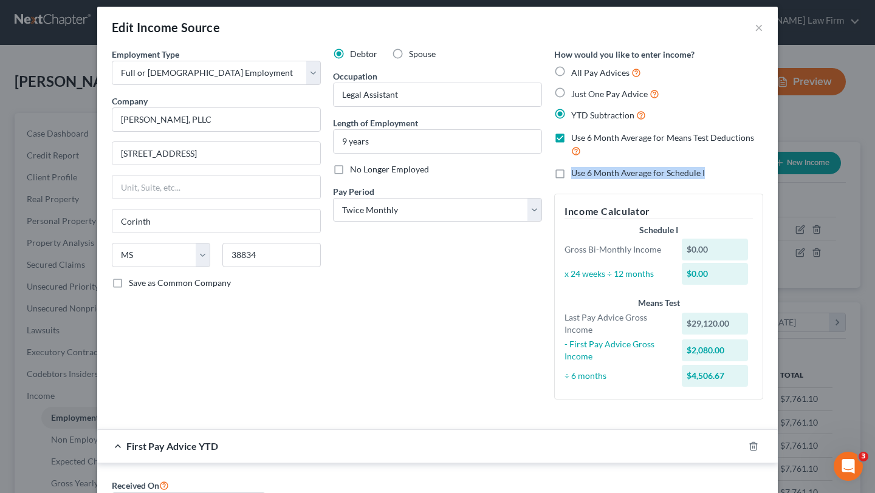
click at [571, 142] on label "Use 6 Month Average for Means Test Deductions" at bounding box center [667, 145] width 192 height 26
click at [576, 140] on input "Use 6 Month Average for Means Test Deductions" at bounding box center [580, 136] width 8 height 8
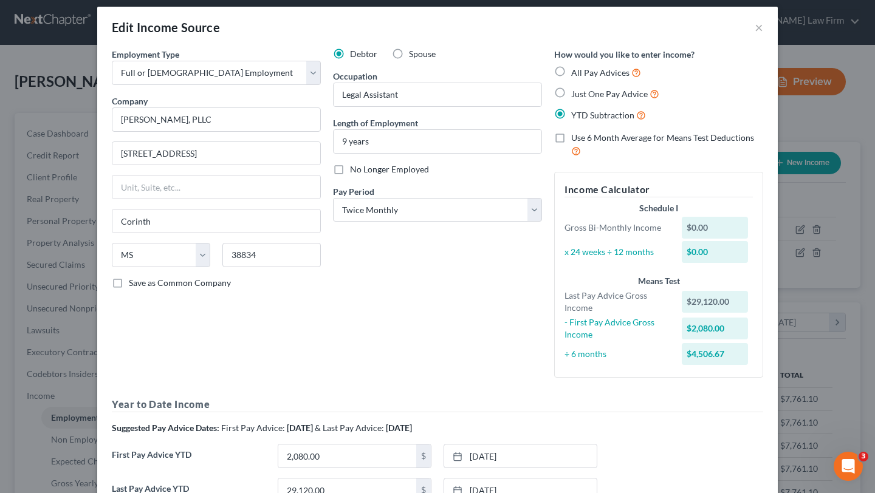
click at [571, 136] on label "Use 6 Month Average for Means Test Deductions" at bounding box center [667, 145] width 192 height 26
click at [576, 136] on input "Use 6 Month Average for Means Test Deductions" at bounding box center [580, 136] width 8 height 8
checkbox input "true"
